Goal: Task Accomplishment & Management: Manage account settings

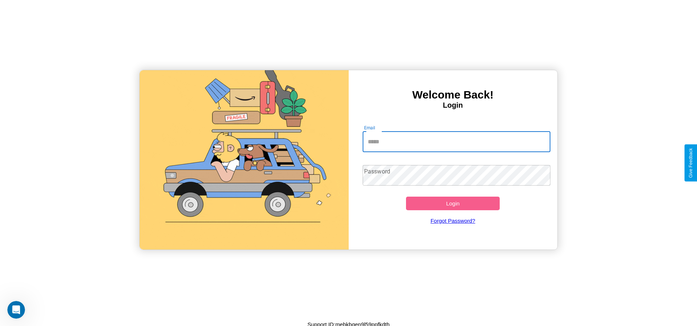
click at [457, 142] on input "Email" at bounding box center [457, 142] width 188 height 21
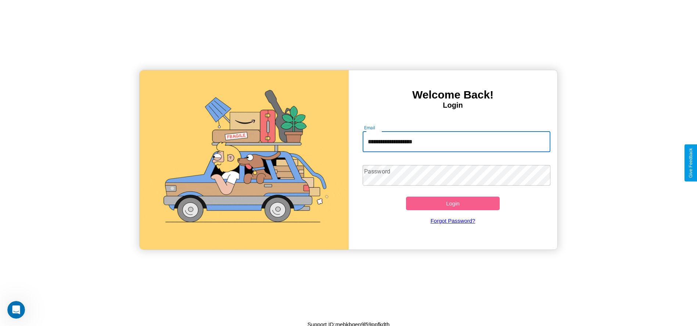
type input "**********"
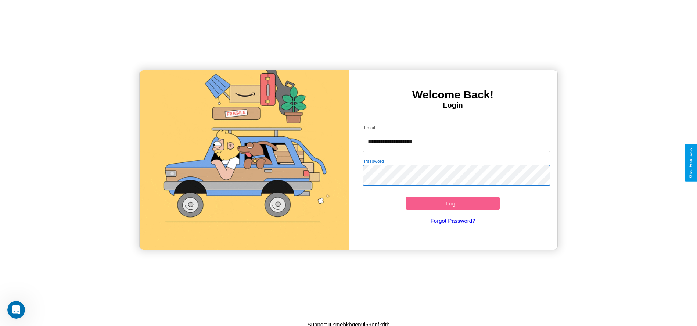
click at [453, 203] on button "Login" at bounding box center [453, 204] width 94 height 14
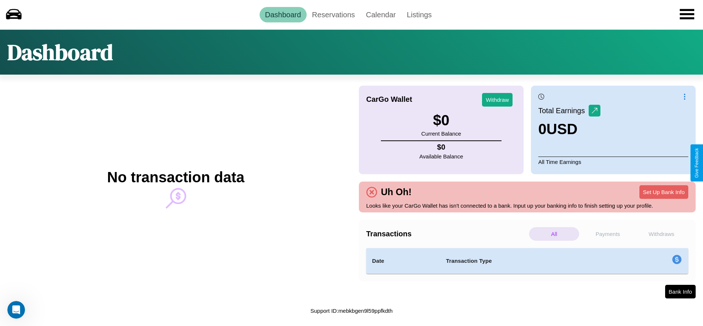
click at [661, 234] on p "Withdraws" at bounding box center [661, 234] width 50 height 14
click at [608, 234] on p "Payments" at bounding box center [608, 234] width 50 height 14
click at [554, 234] on p "All" at bounding box center [554, 234] width 50 height 14
click at [608, 234] on p "Payments" at bounding box center [608, 234] width 50 height 14
click at [333, 14] on link "Reservations" at bounding box center [334, 14] width 54 height 15
